Goal: Information Seeking & Learning: Understand process/instructions

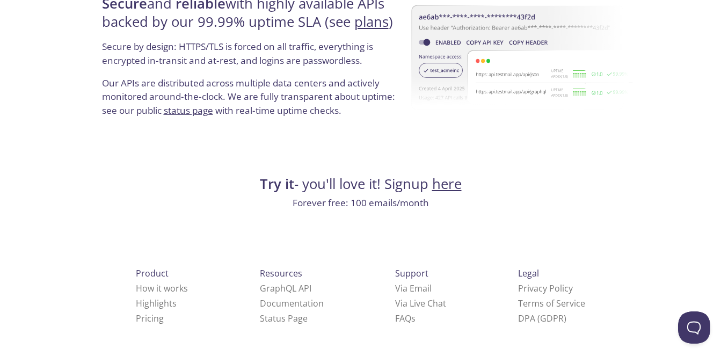
scroll to position [2105, 0]
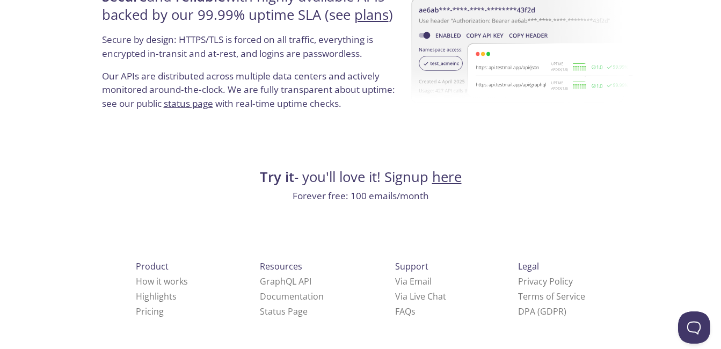
click at [451, 175] on link "here" at bounding box center [447, 176] width 30 height 19
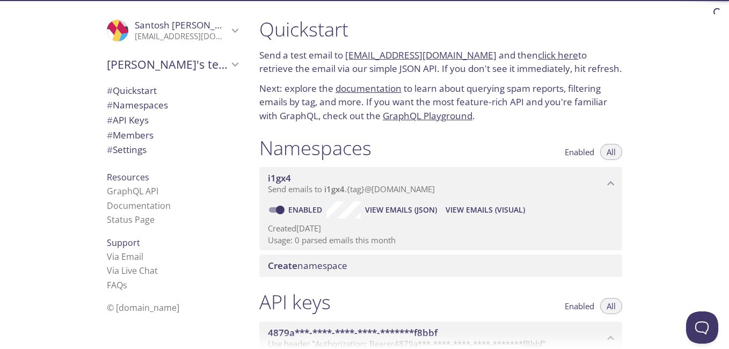
click at [392, 134] on div "Namespaces Enabled All i1gx4 Send emails to i1gx4 . {tag} @[DOMAIN_NAME] Enable…" at bounding box center [441, 206] width 380 height 155
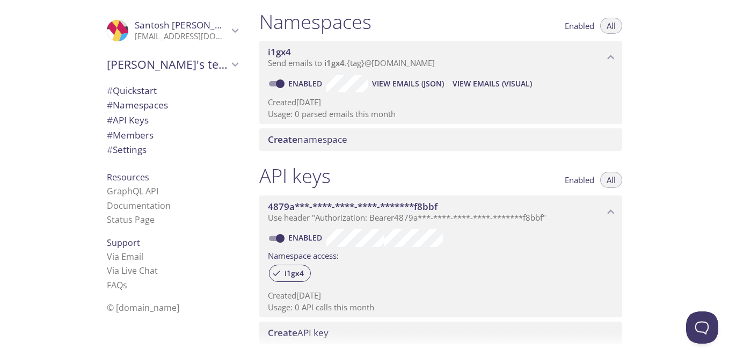
scroll to position [133, 0]
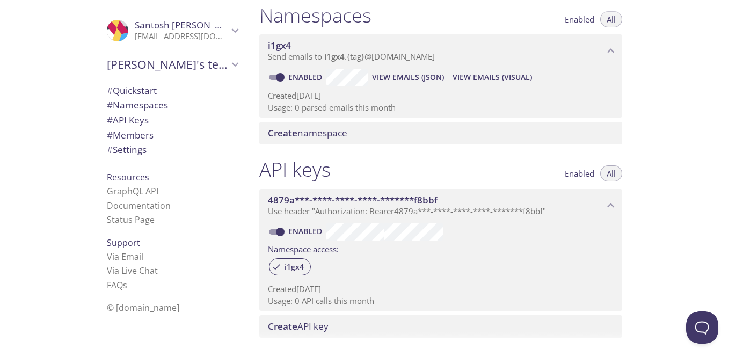
click at [494, 187] on div "4879a***-****-****-****-*******f8bbf Use header "Authorization: Bearer 4879a***…" at bounding box center [440, 248] width 363 height 126
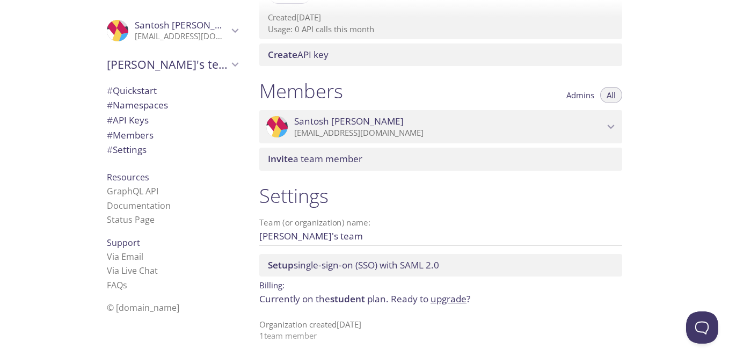
scroll to position [414, 0]
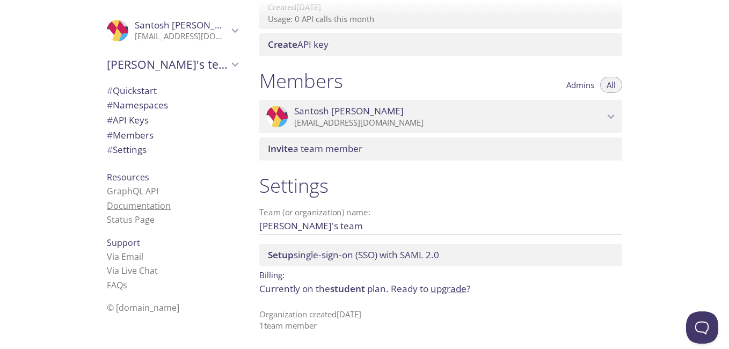
click at [135, 206] on link "Documentation" at bounding box center [139, 206] width 64 height 12
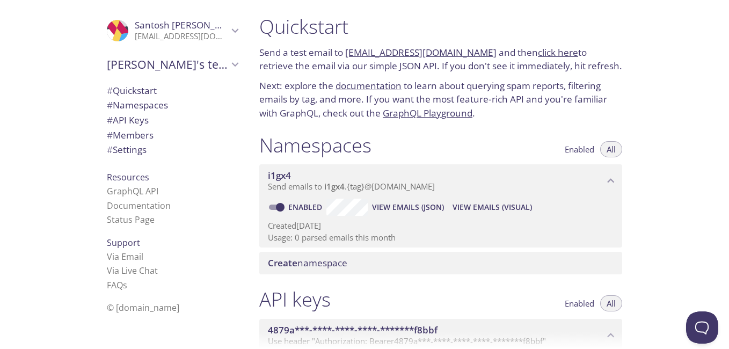
scroll to position [0, 0]
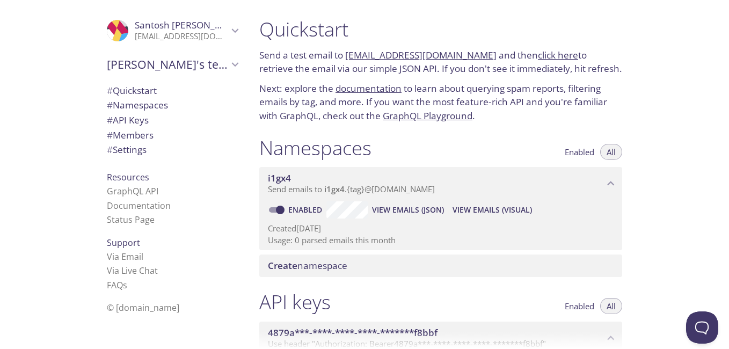
click at [538, 52] on link "click here" at bounding box center [558, 55] width 40 height 12
click at [254, 104] on div "Quickstart Send a test email to [EMAIL_ADDRESS][DOMAIN_NAME] and then click her…" at bounding box center [441, 70] width 380 height 119
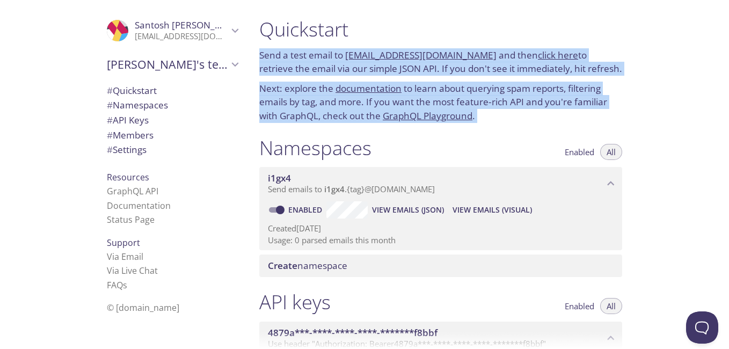
drag, startPoint x: 258, startPoint y: 55, endPoint x: 488, endPoint y: 171, distance: 258.4
click at [488, 171] on div "Quickstart Send a test email to [EMAIL_ADDRESS][DOMAIN_NAME] and then click her…" at bounding box center [445, 174] width 388 height 349
copy div "Send a test email to [EMAIL_ADDRESS][DOMAIN_NAME] and then click here to retrie…"
click at [316, 150] on h1 "Namespaces" at bounding box center [315, 148] width 112 height 24
click at [358, 138] on h1 "Namespaces" at bounding box center [315, 148] width 112 height 24
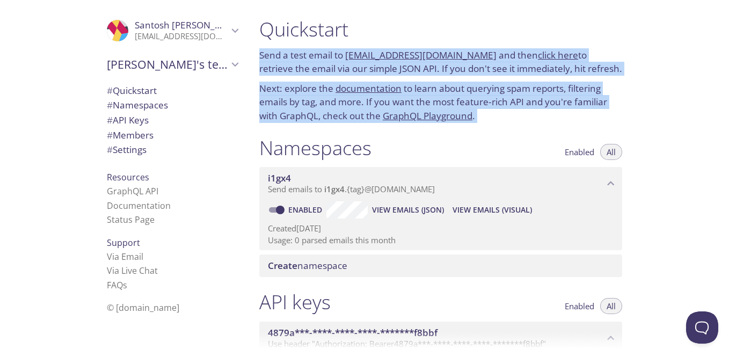
click at [365, 122] on p "Next: explore the documentation to learn about querying spam reports, filtering…" at bounding box center [440, 102] width 363 height 41
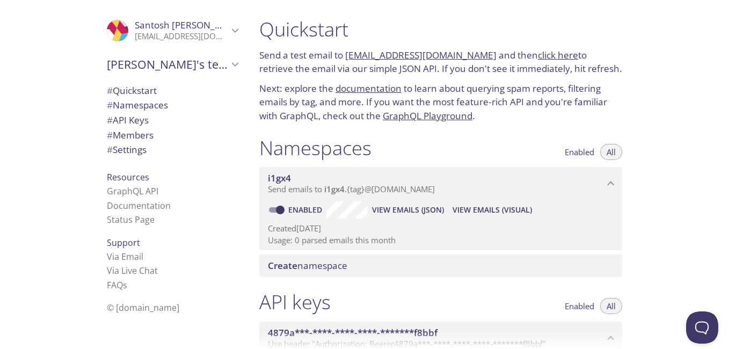
click at [412, 53] on link "[EMAIL_ADDRESS][DOMAIN_NAME]" at bounding box center [420, 55] width 151 height 12
drag, startPoint x: 412, startPoint y: 53, endPoint x: 394, endPoint y: 54, distance: 17.8
click at [394, 54] on link "[EMAIL_ADDRESS][DOMAIN_NAME]" at bounding box center [420, 55] width 151 height 12
drag, startPoint x: 394, startPoint y: 54, endPoint x: 386, endPoint y: 54, distance: 8.6
click at [386, 54] on link "[EMAIL_ADDRESS][DOMAIN_NAME]" at bounding box center [420, 55] width 151 height 12
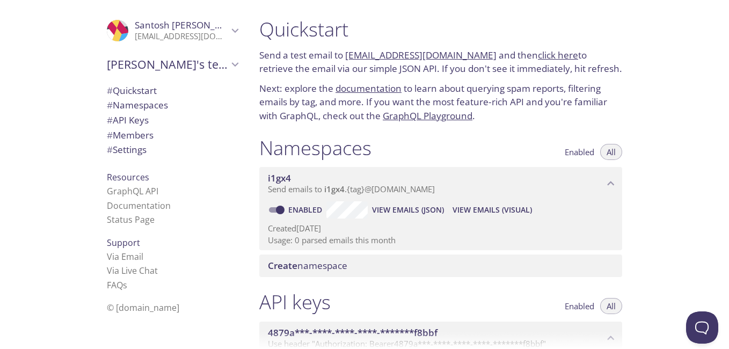
click at [386, 54] on link "[EMAIL_ADDRESS][DOMAIN_NAME]" at bounding box center [420, 55] width 151 height 12
drag, startPoint x: 386, startPoint y: 54, endPoint x: 355, endPoint y: 53, distance: 30.6
click at [355, 53] on link "[EMAIL_ADDRESS][DOMAIN_NAME]" at bounding box center [420, 55] width 151 height 12
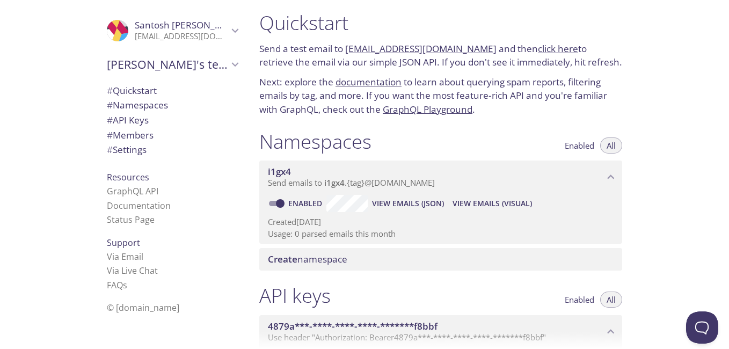
scroll to position [3, 0]
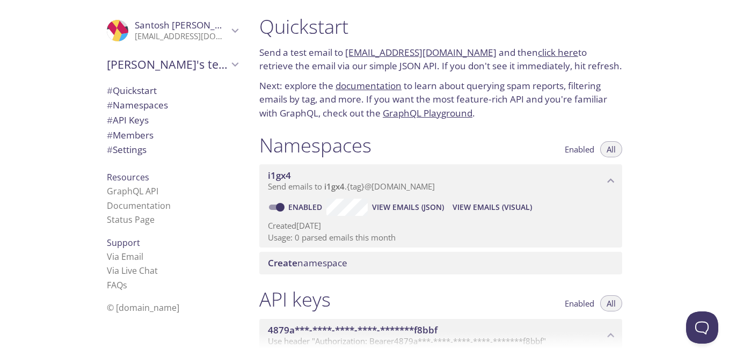
click at [543, 50] on link "click here" at bounding box center [558, 52] width 40 height 12
